Goal: Find contact information: Find contact information

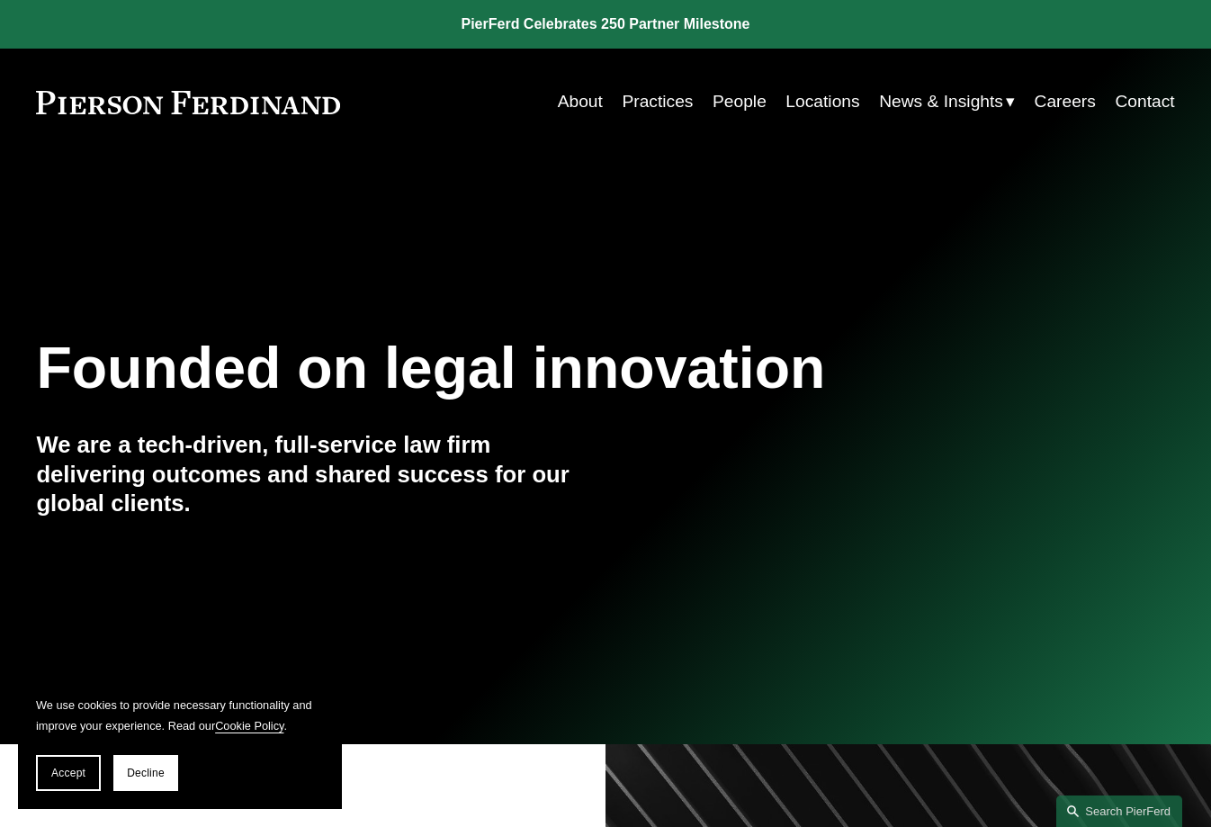
click at [831, 96] on link "Locations" at bounding box center [823, 102] width 74 height 34
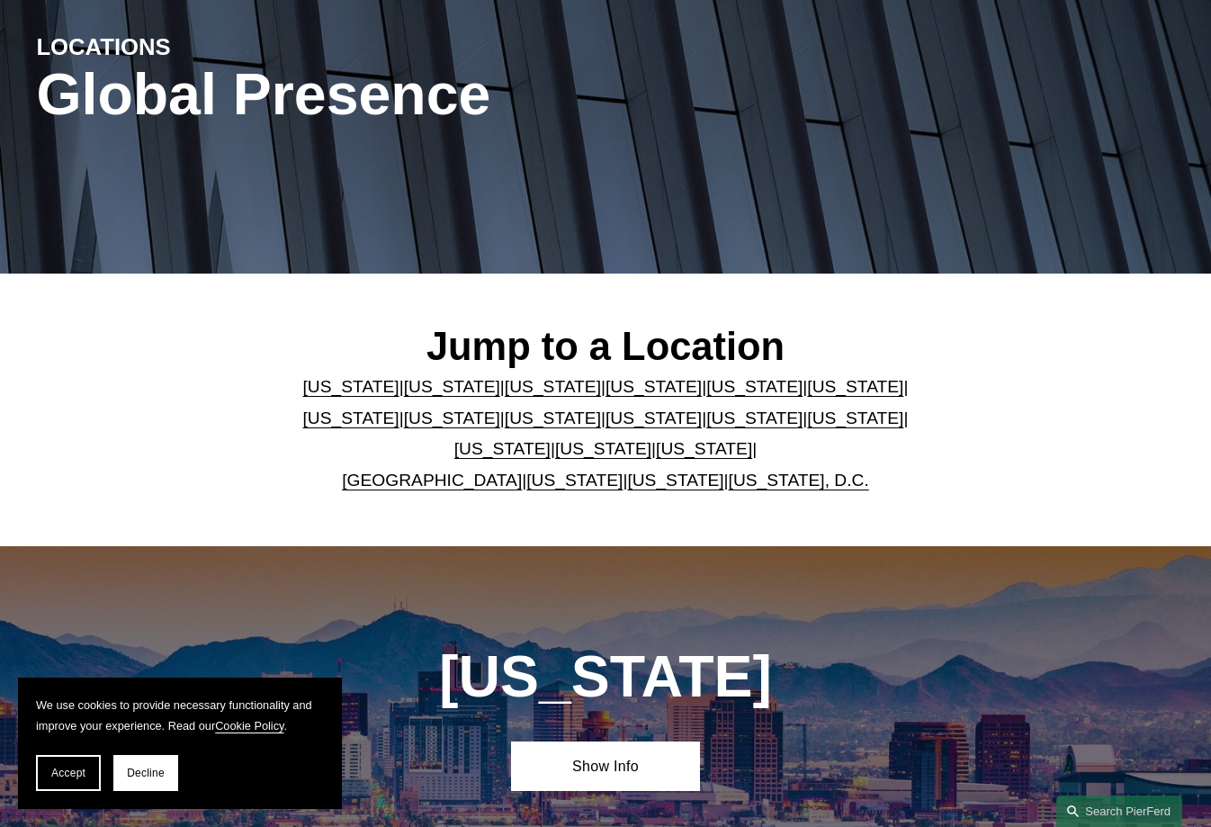
scroll to position [208, 0]
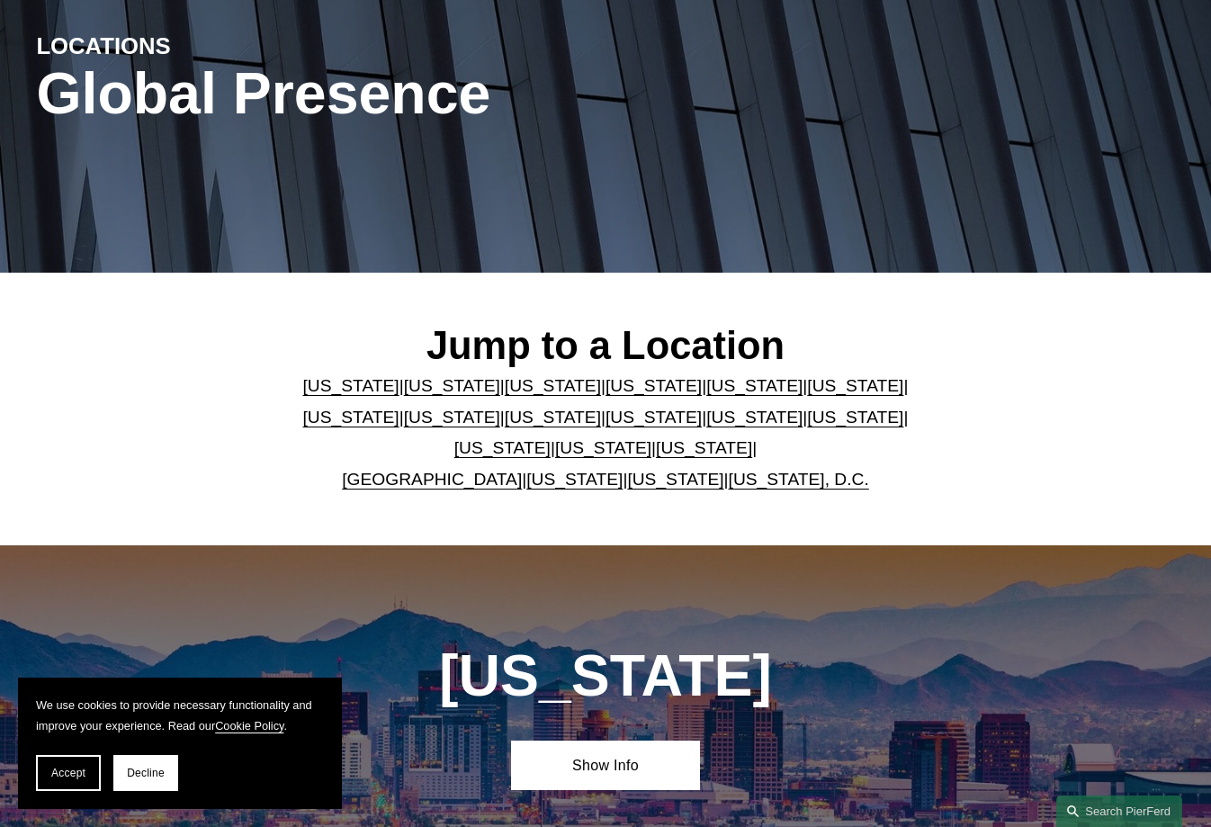
click at [427, 386] on link "[US_STATE]" at bounding box center [452, 385] width 96 height 19
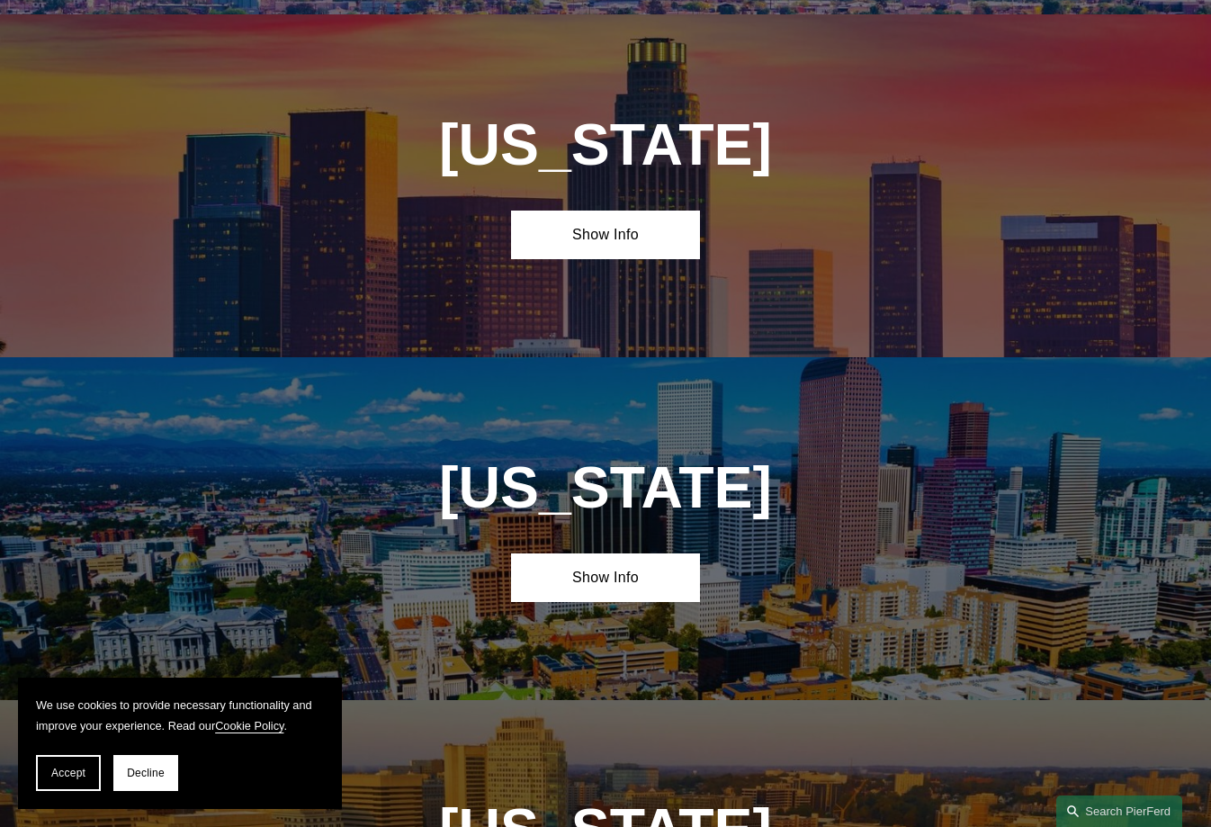
scroll to position [1103, 0]
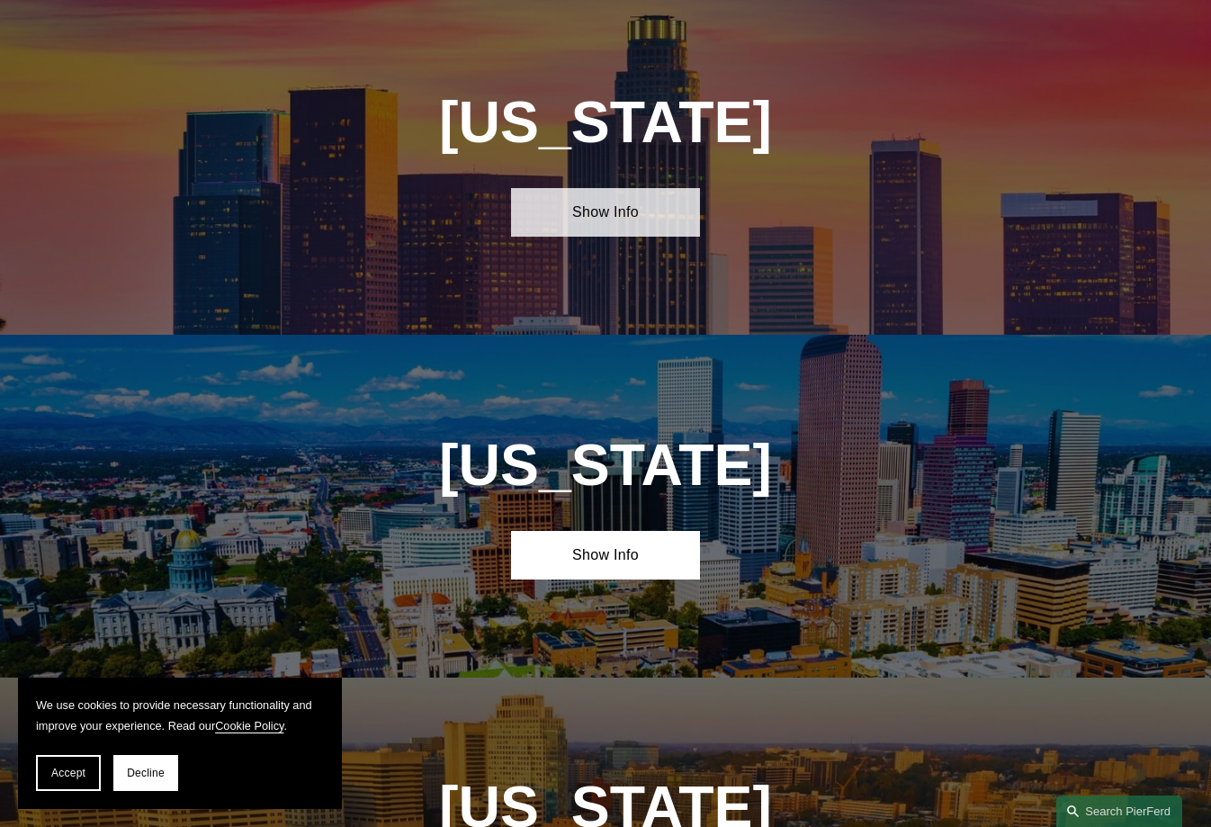
click at [620, 227] on link "Show Info" at bounding box center [606, 212] width 190 height 49
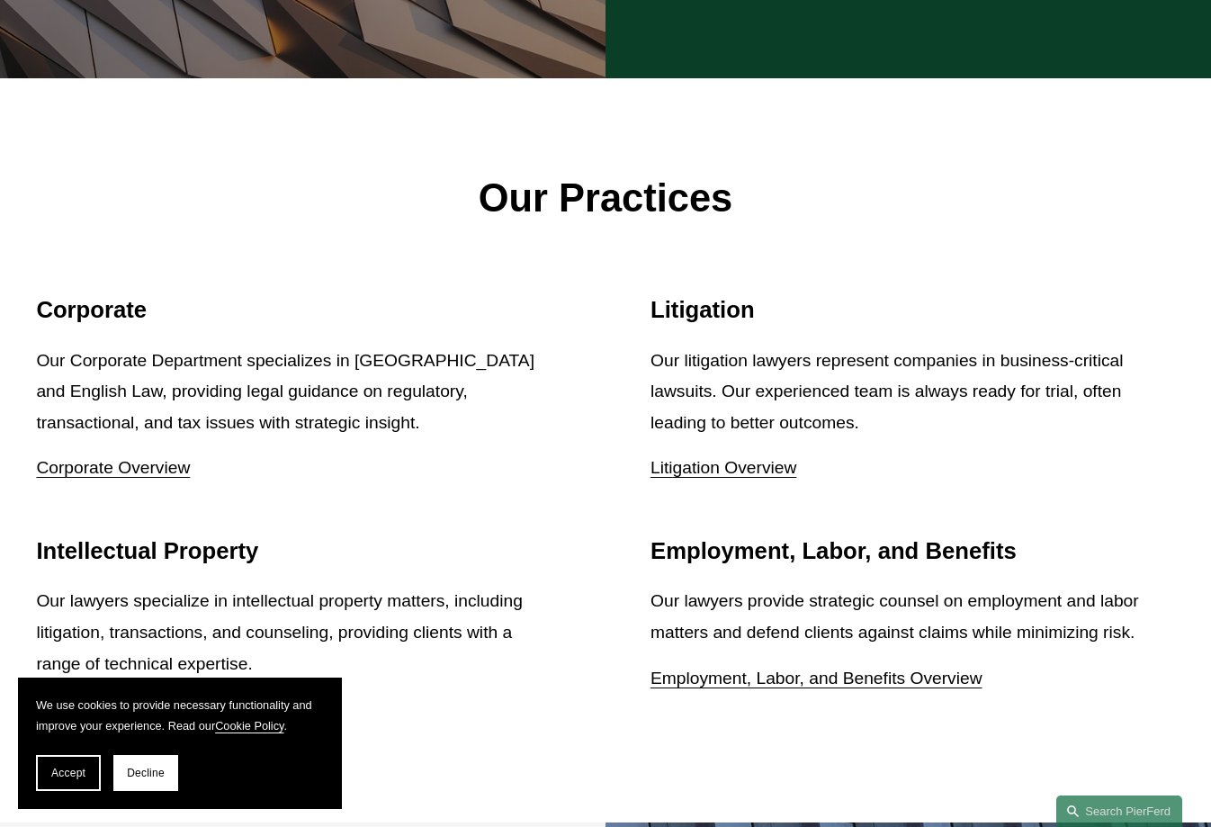
scroll to position [2064, 0]
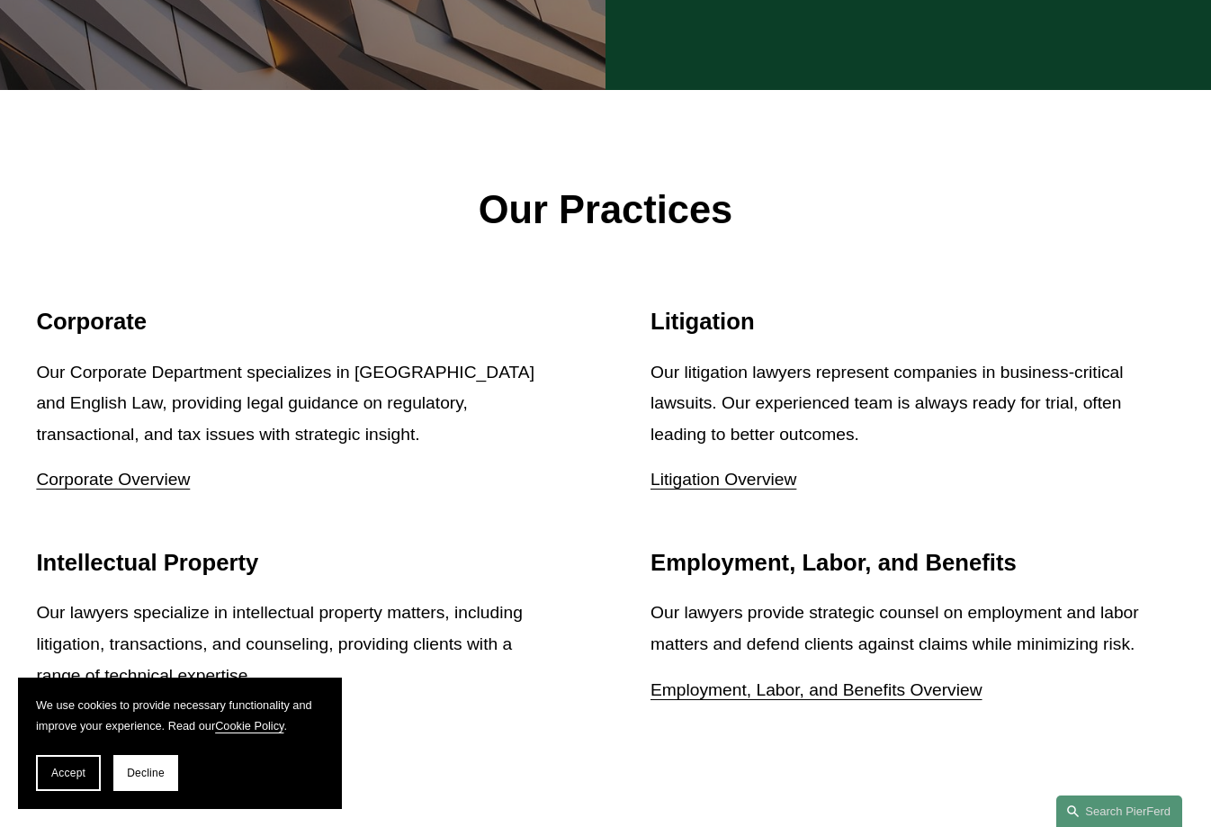
click at [333, 550] on h2 "Intellectual Property" at bounding box center [298, 563] width 525 height 28
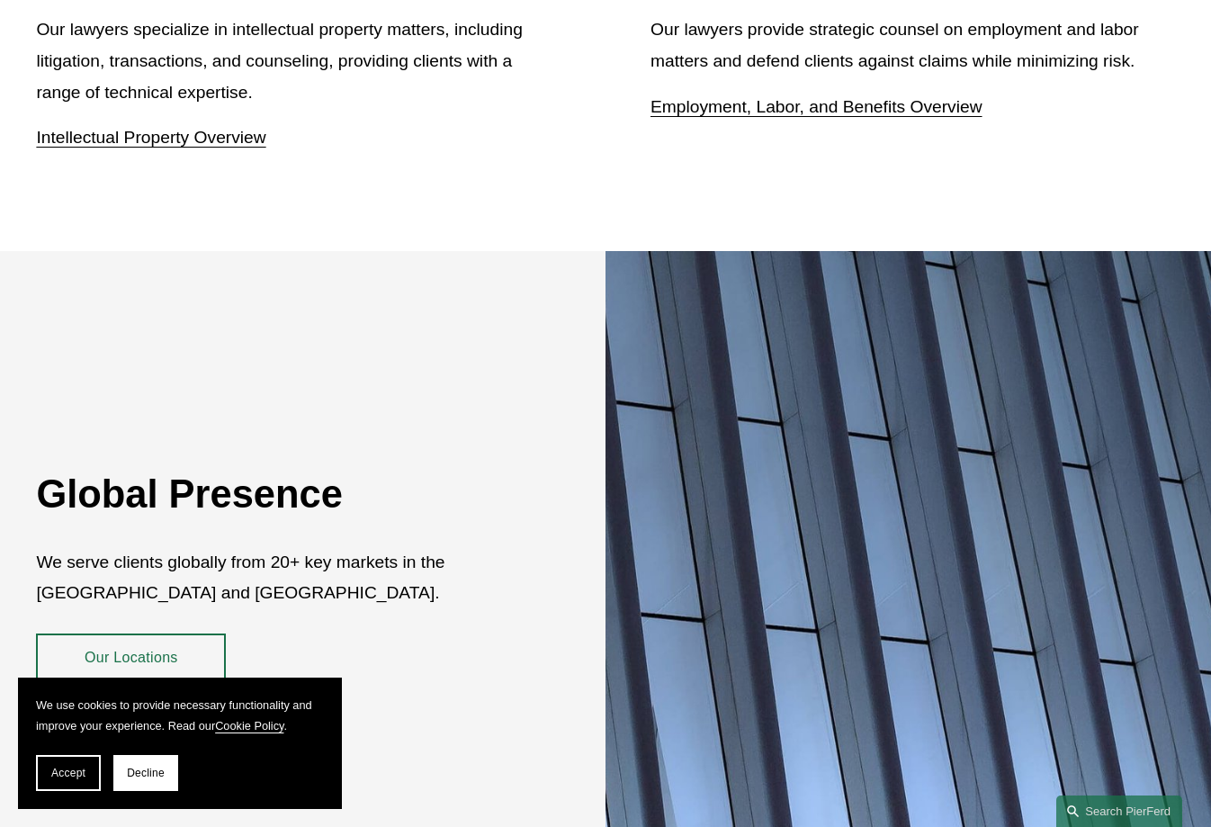
scroll to position [3103, 0]
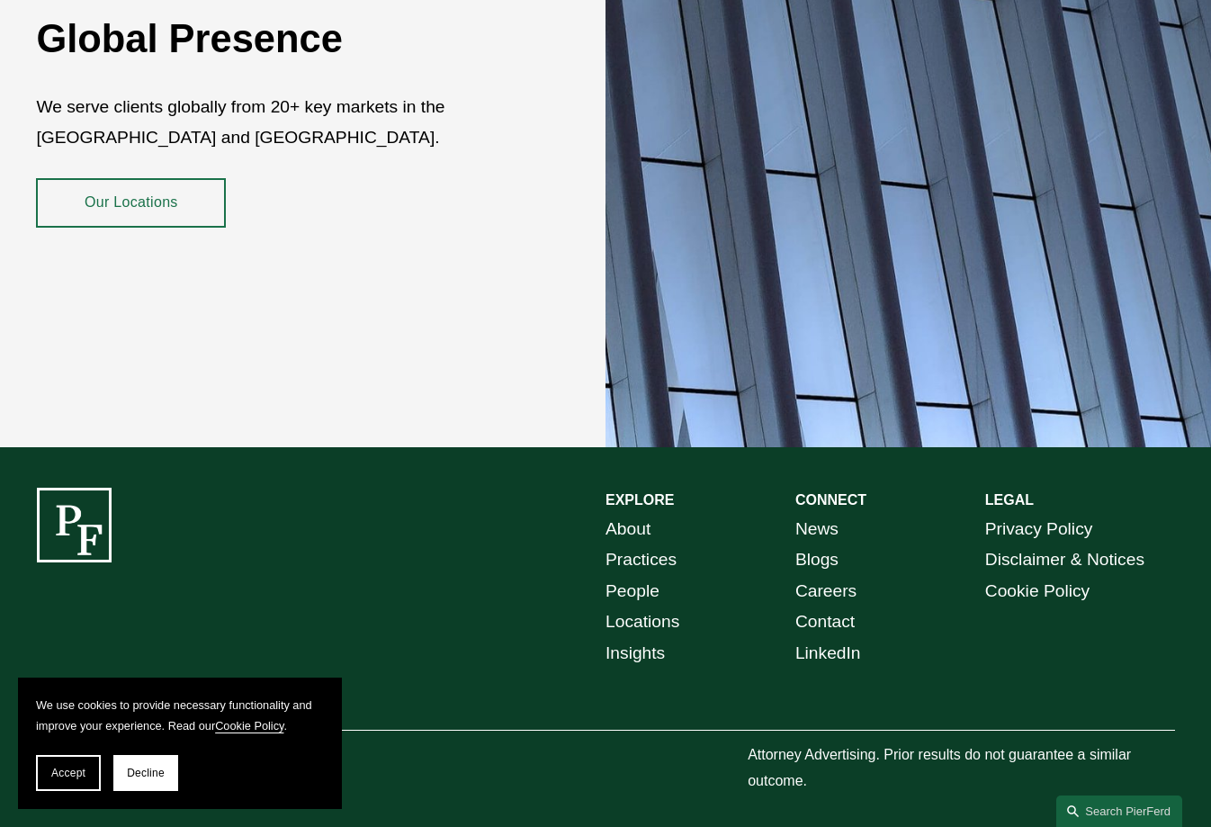
click at [647, 585] on link "People" at bounding box center [633, 591] width 54 height 31
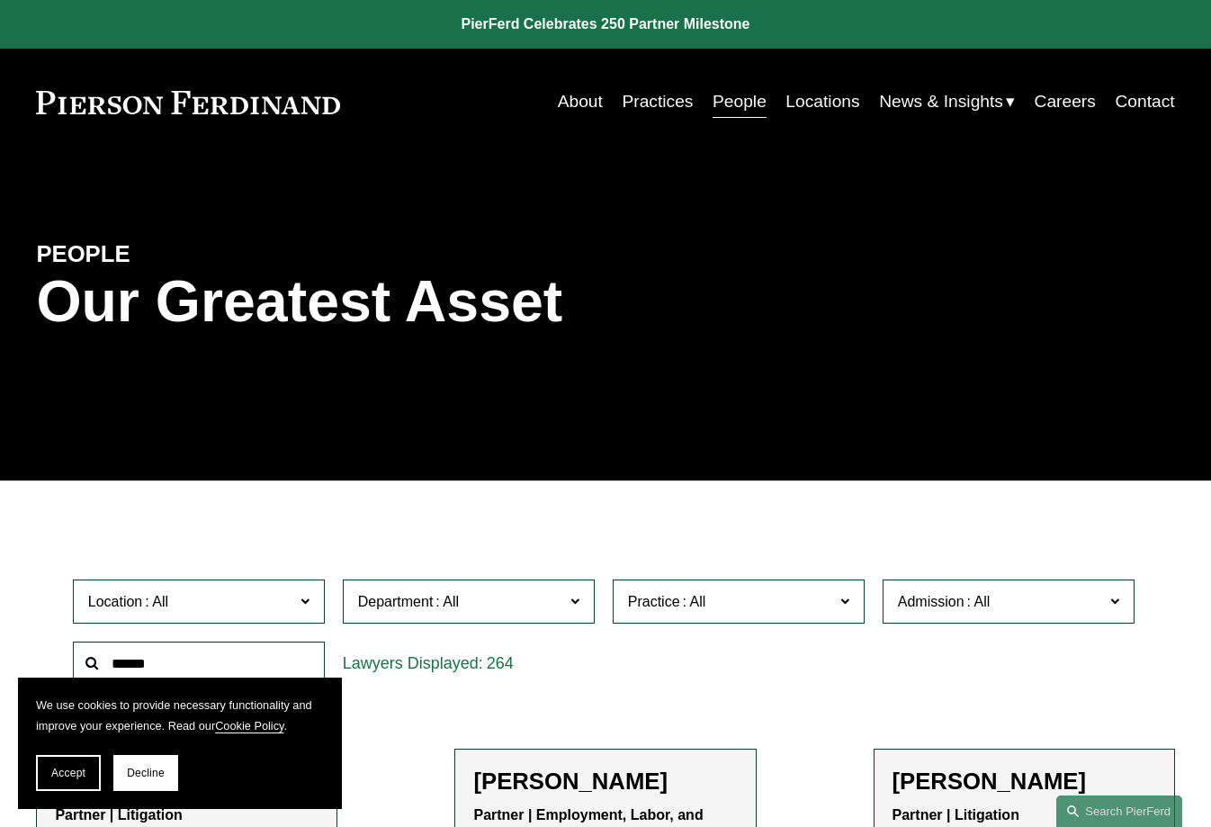
scroll to position [234, 0]
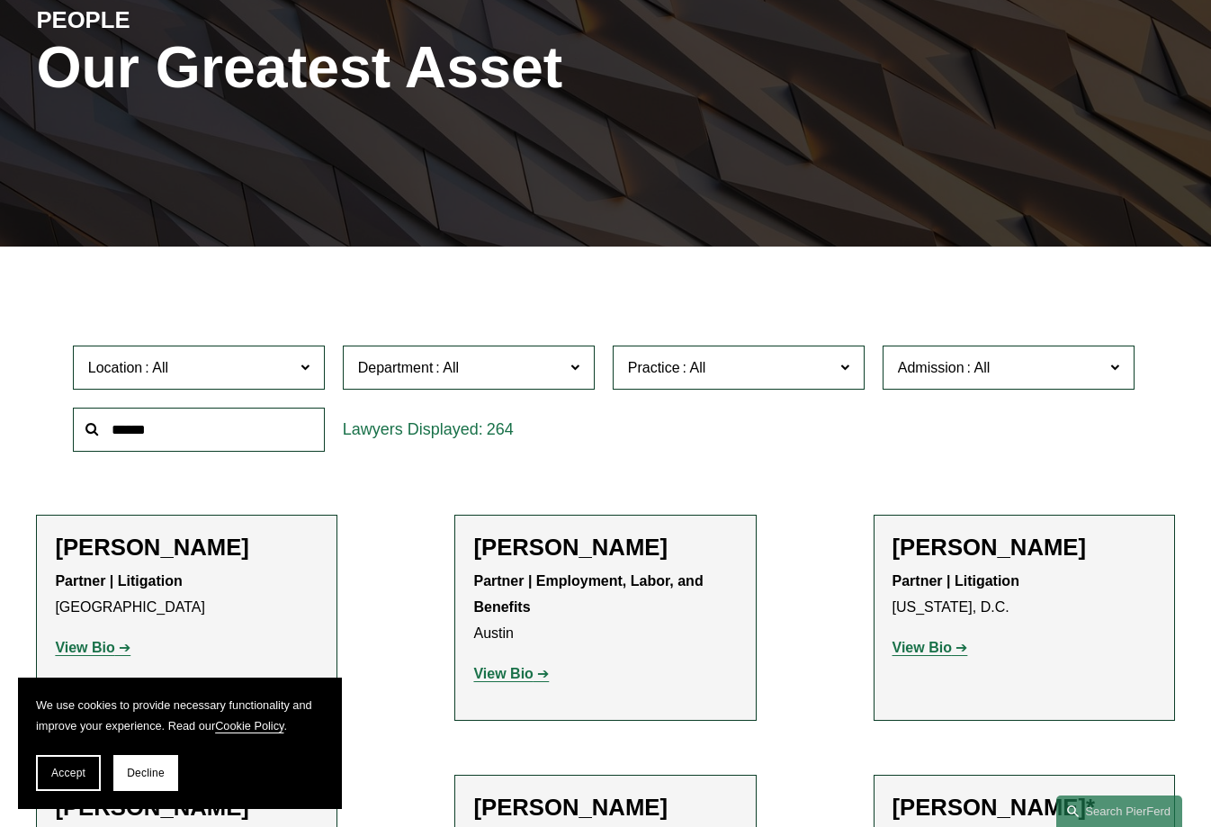
click at [189, 441] on input "text" at bounding box center [199, 430] width 252 height 44
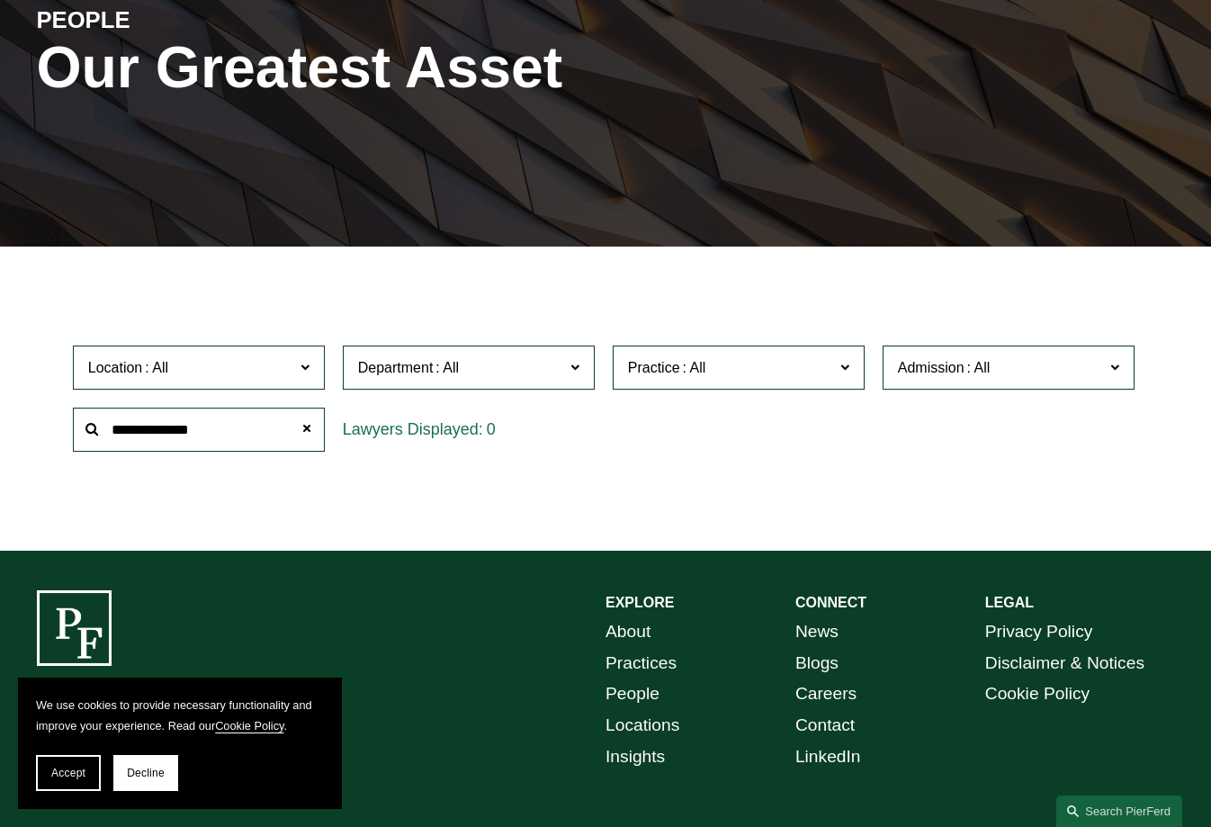
type input "**********"
